Goal: Task Accomplishment & Management: Manage account settings

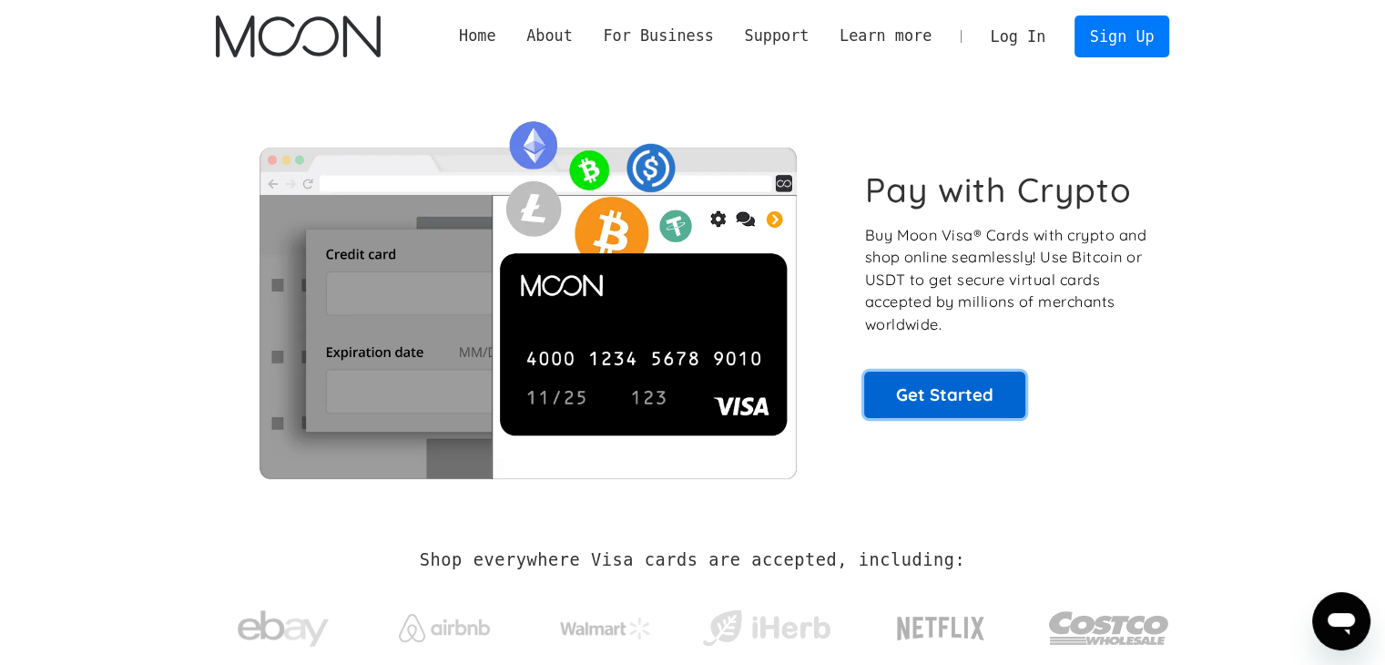
click at [937, 403] on link "Get Started" at bounding box center [944, 395] width 161 height 46
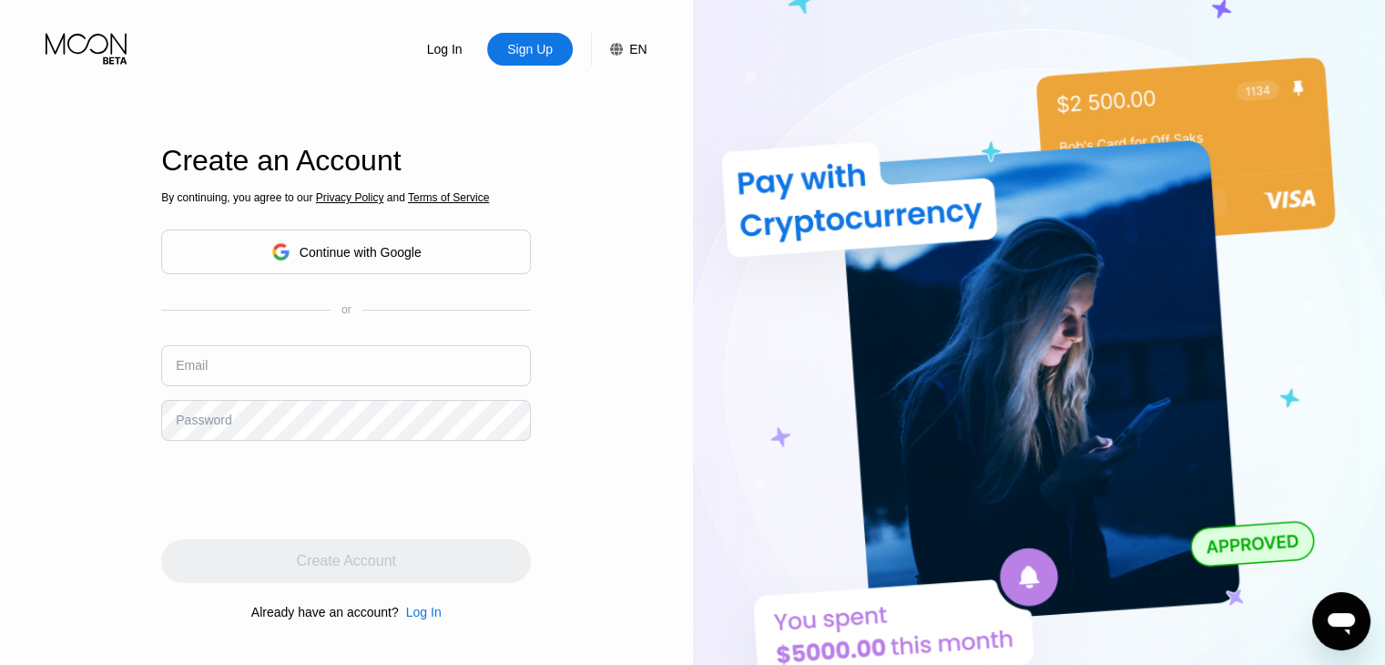
click at [324, 256] on div "Continue with Google" at bounding box center [361, 252] width 122 height 15
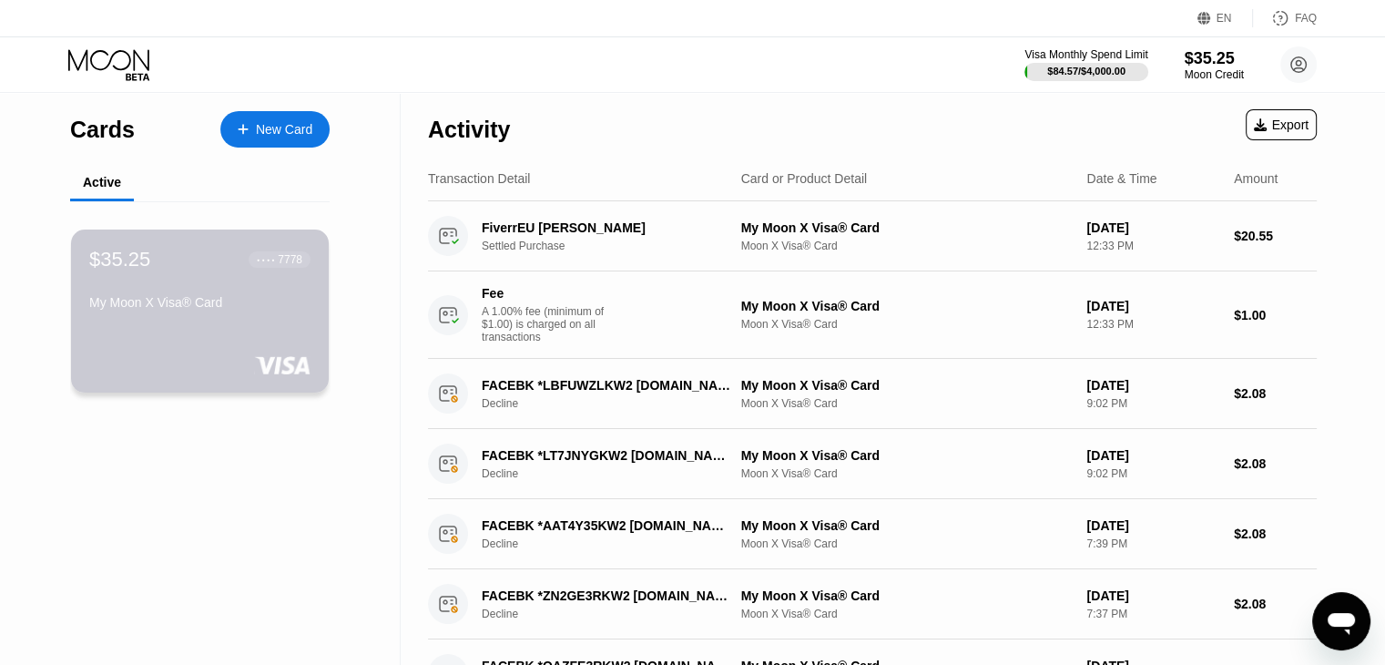
click at [288, 281] on div "$35.25 ● ● ● ● 7778 My Moon X Visa® Card" at bounding box center [199, 282] width 221 height 69
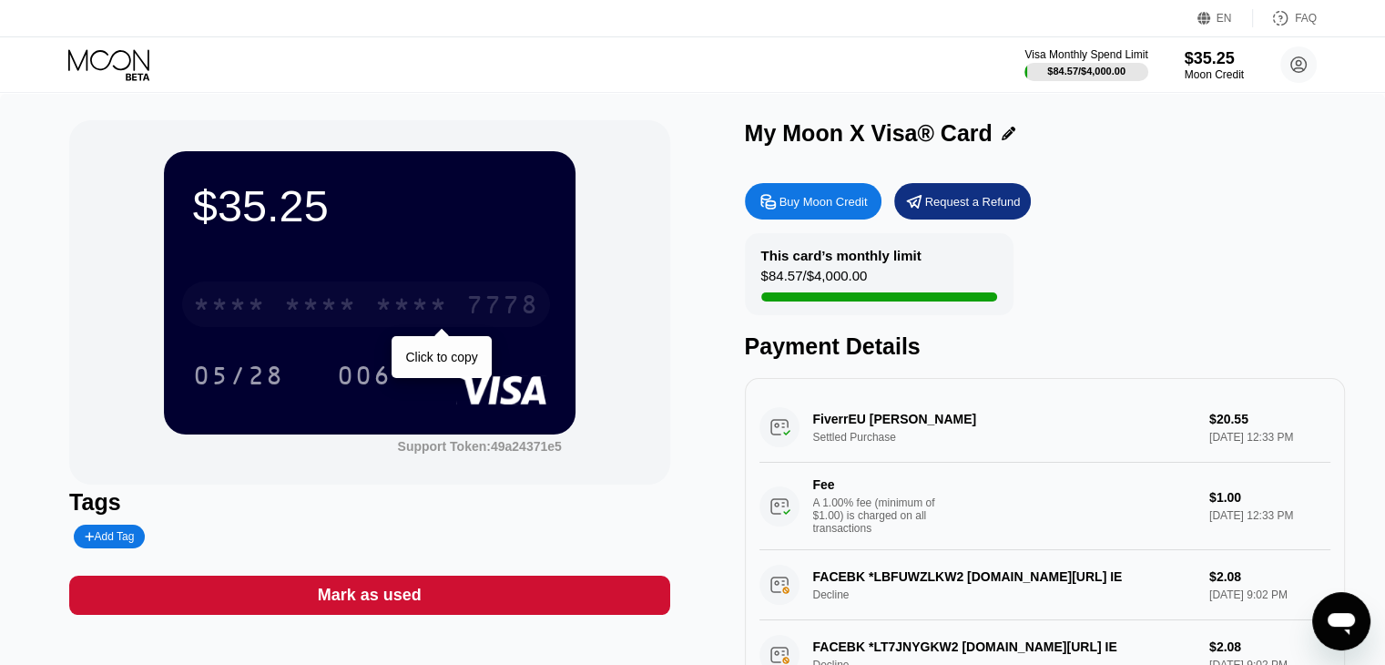
click at [317, 305] on div "* * * *" at bounding box center [320, 306] width 73 height 29
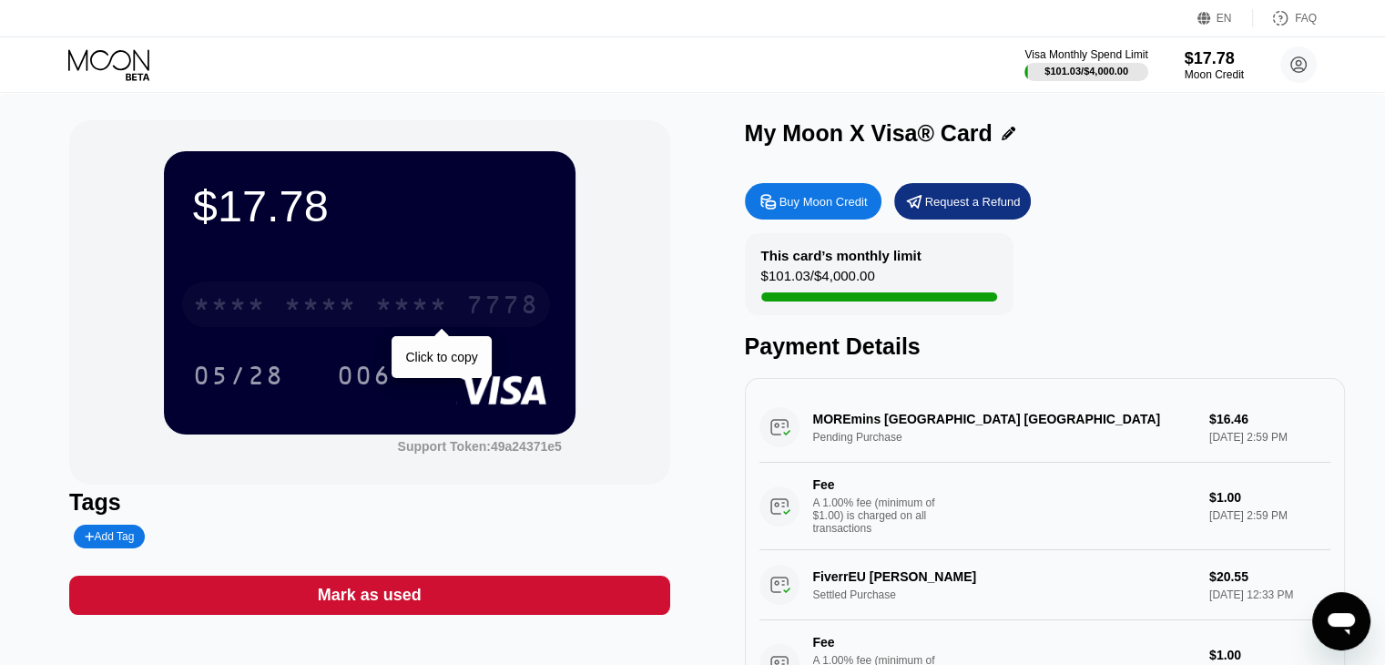
click at [498, 309] on div "7778" at bounding box center [502, 306] width 73 height 29
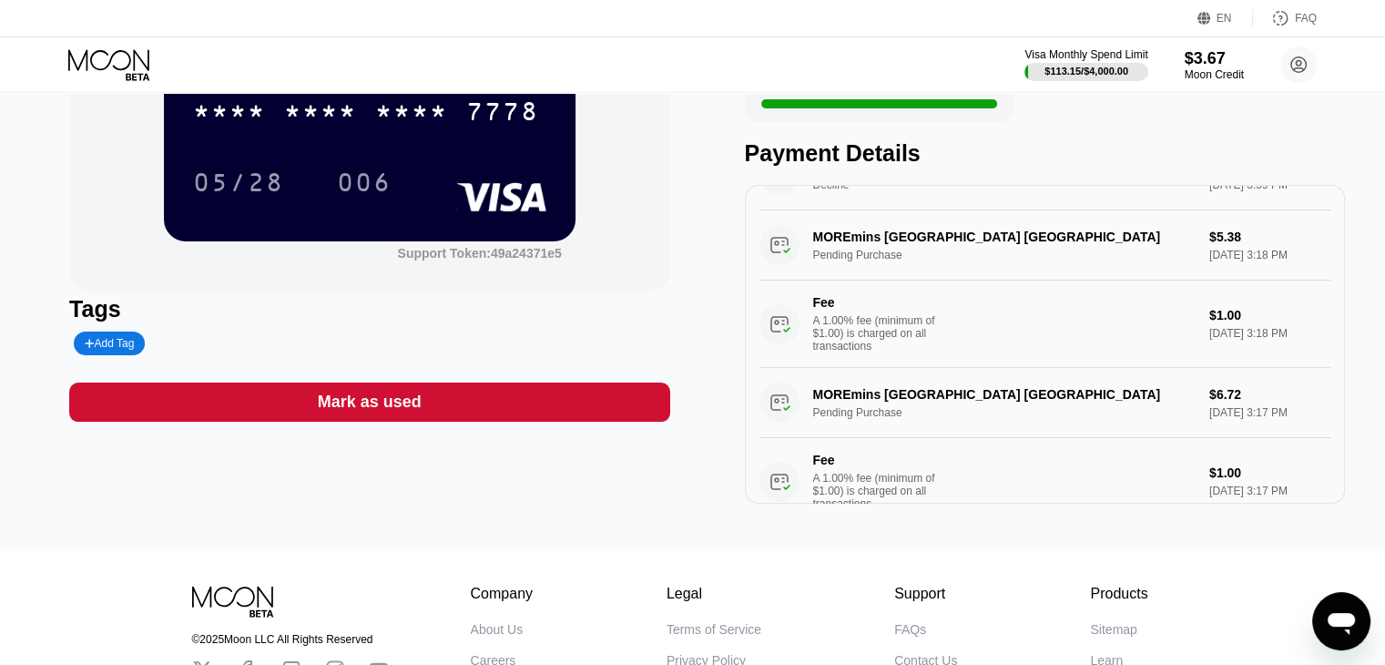
scroll to position [118, 0]
